Goal: Check status

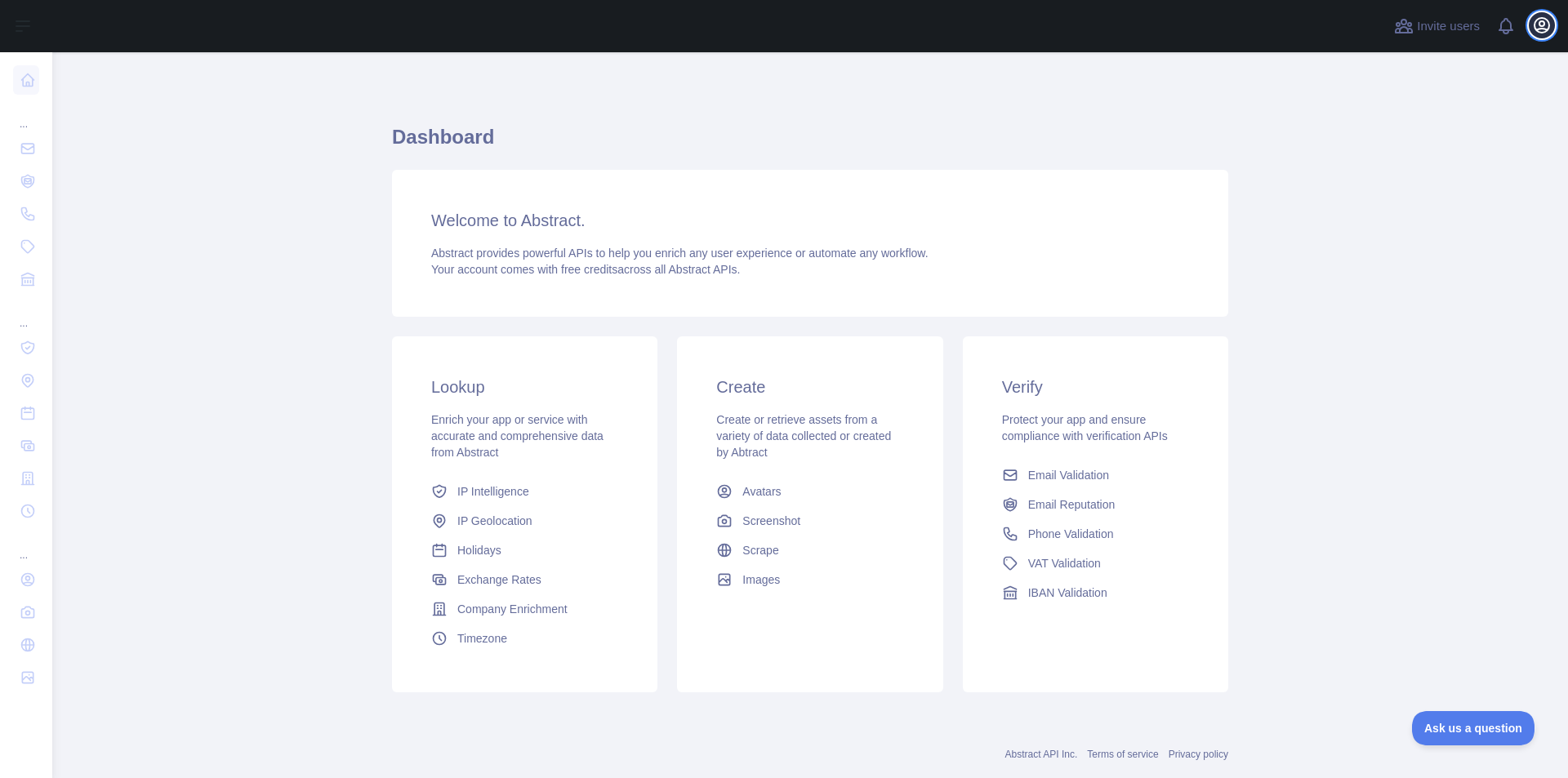
click at [1534, 20] on icon "button" at bounding box center [1543, 25] width 20 height 20
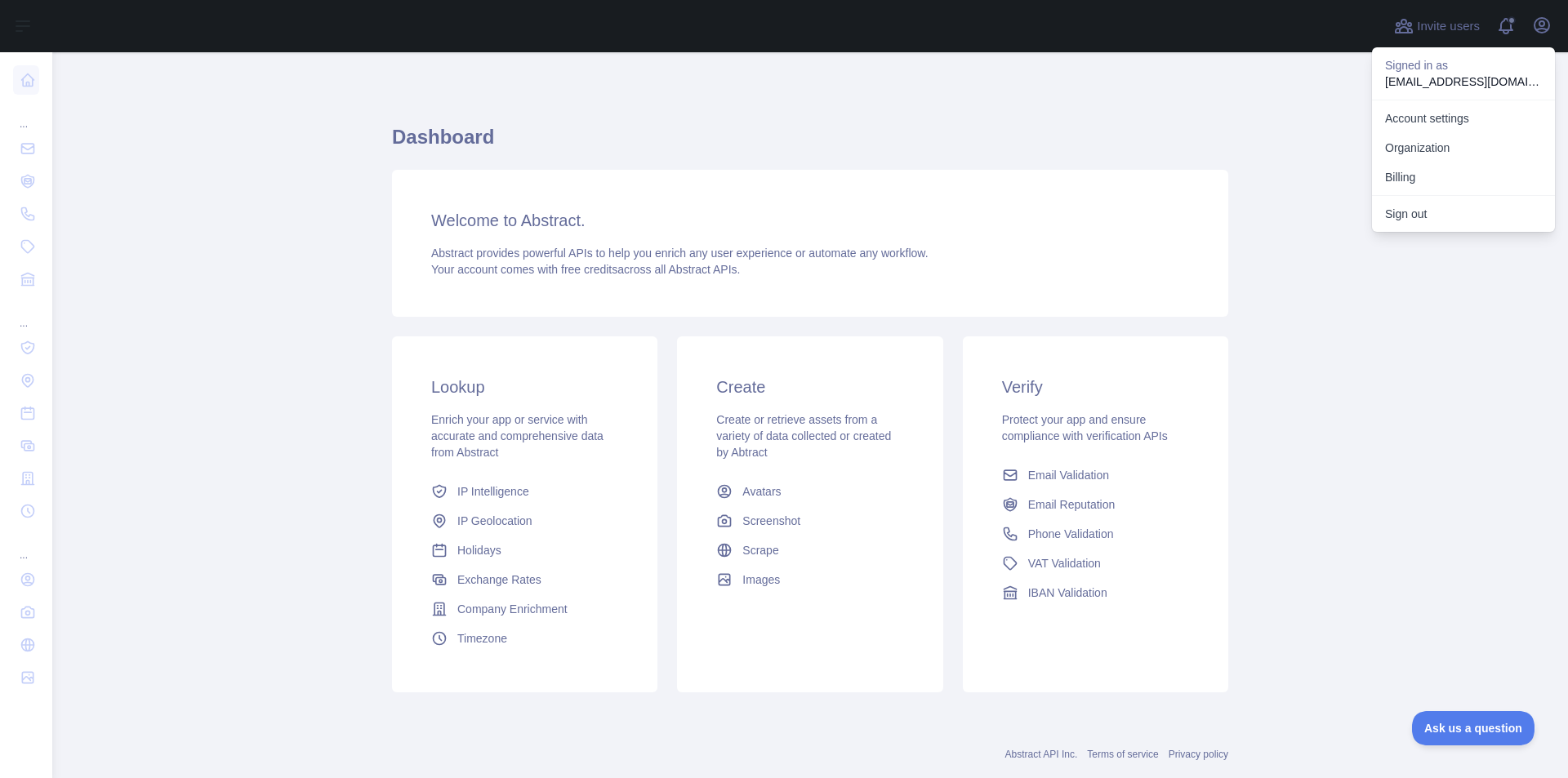
drag, startPoint x: 1033, startPoint y: 138, endPoint x: 1021, endPoint y: 102, distance: 37.9
click at [1033, 137] on h1 "Dashboard" at bounding box center [810, 144] width 836 height 39
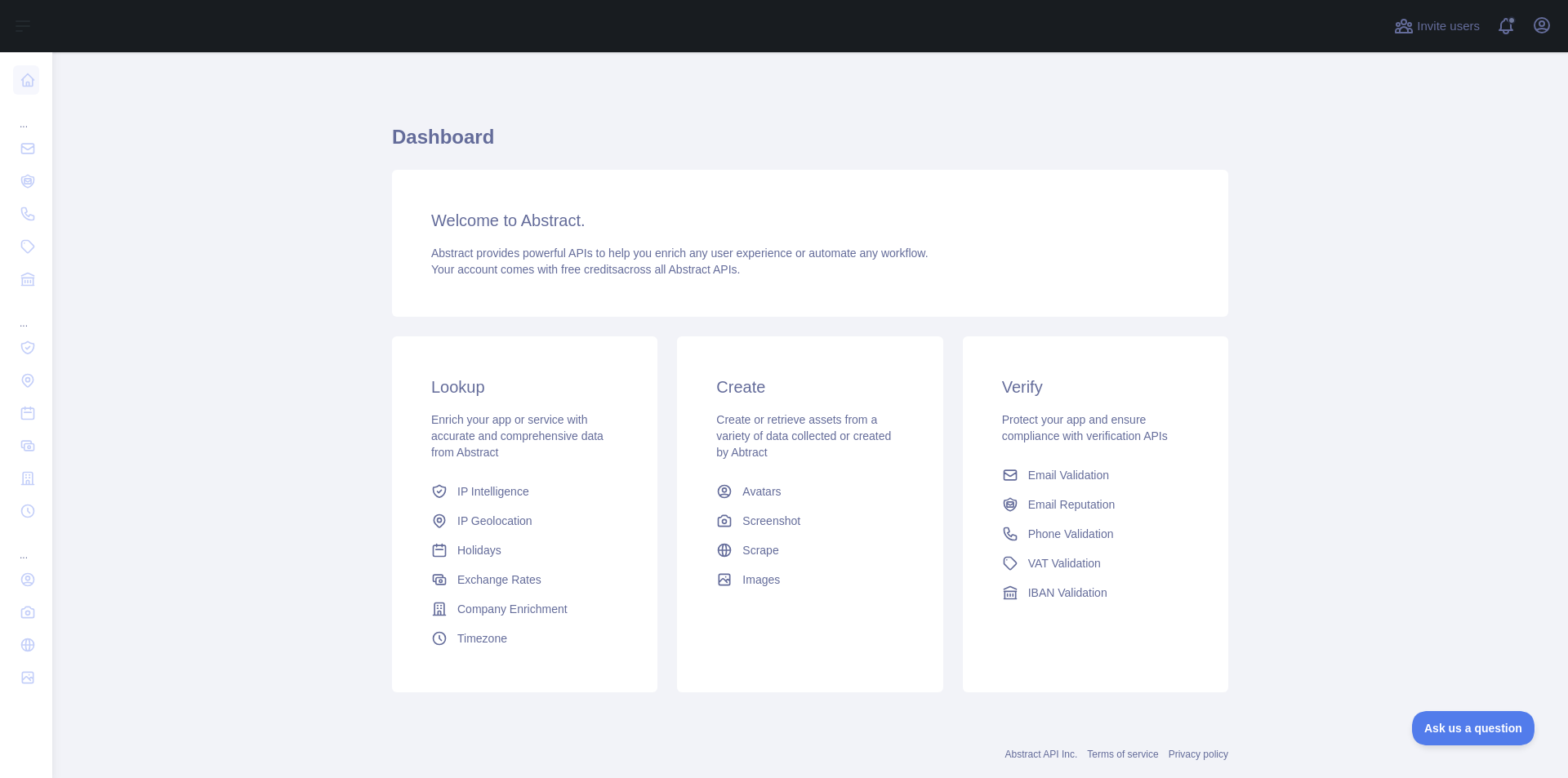
click at [446, 546] on link "Holidays" at bounding box center [524, 551] width 200 height 29
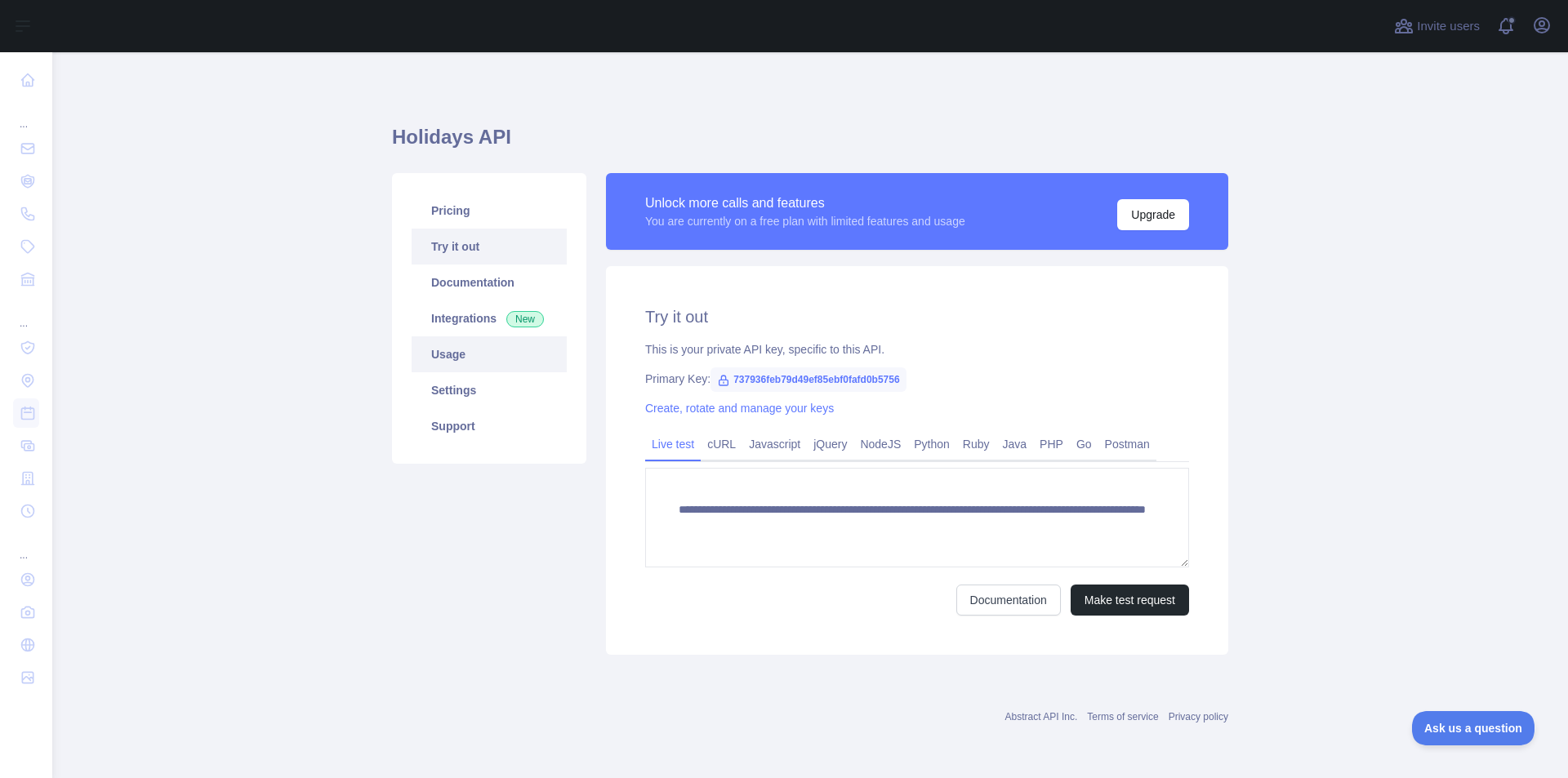
click at [493, 351] on link "Usage" at bounding box center [489, 354] width 155 height 36
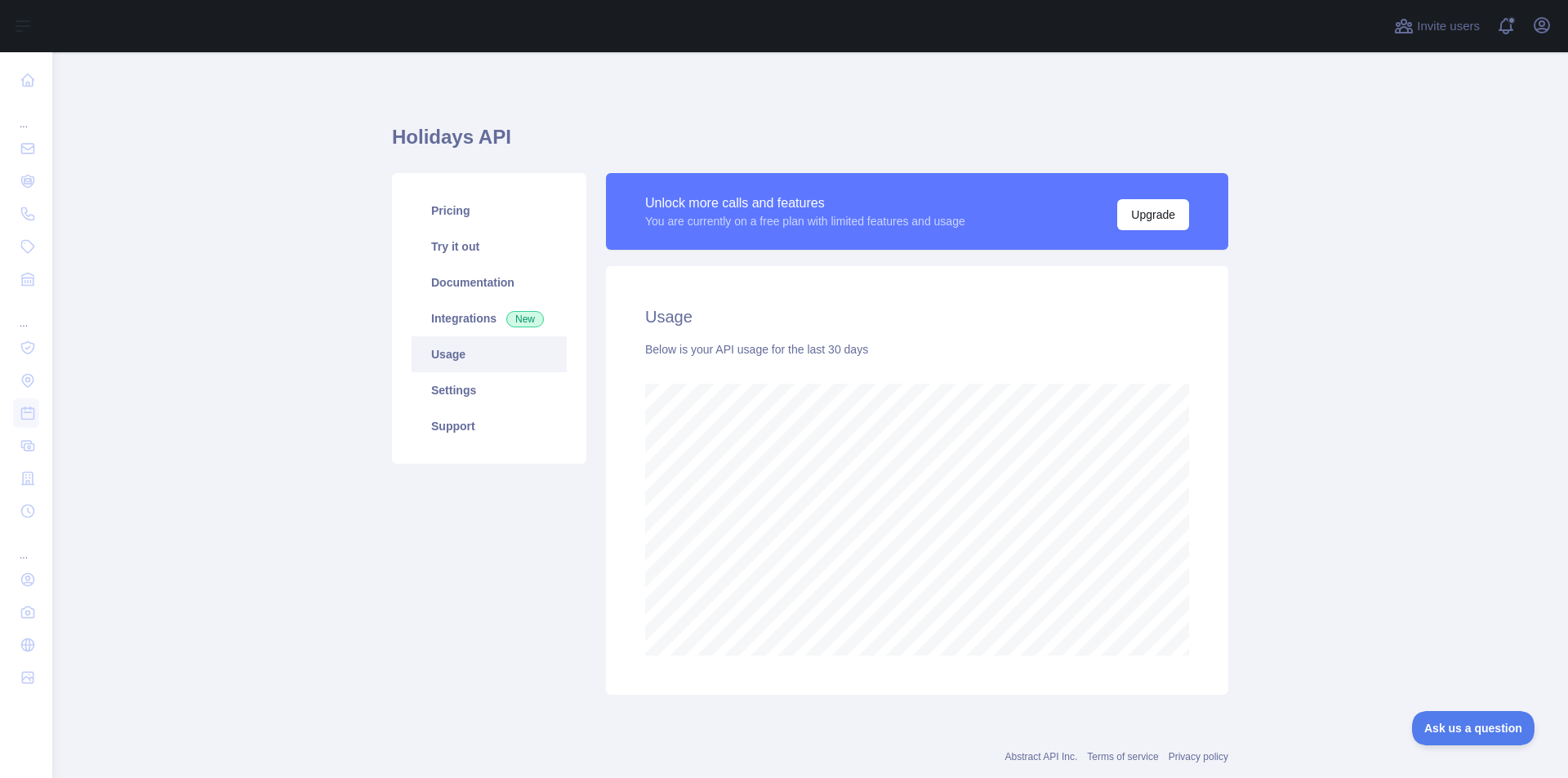
scroll to position [726, 1503]
